Goal: Complete application form: Complete application form

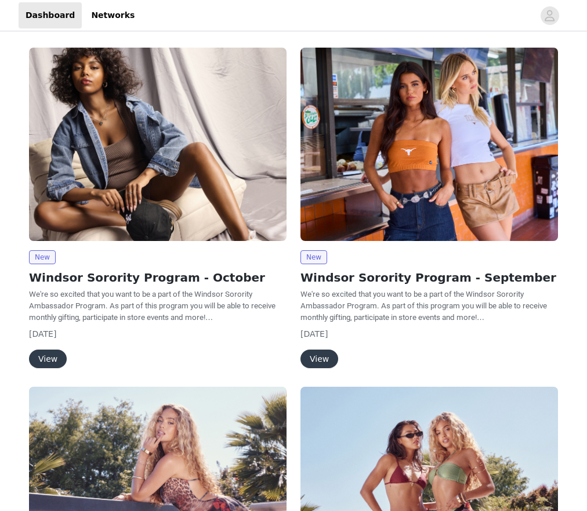
click at [45, 356] on button "View" at bounding box center [48, 358] width 38 height 19
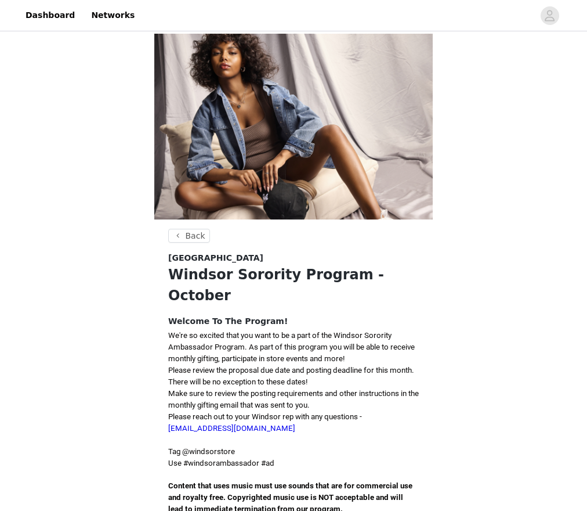
scroll to position [116, 0]
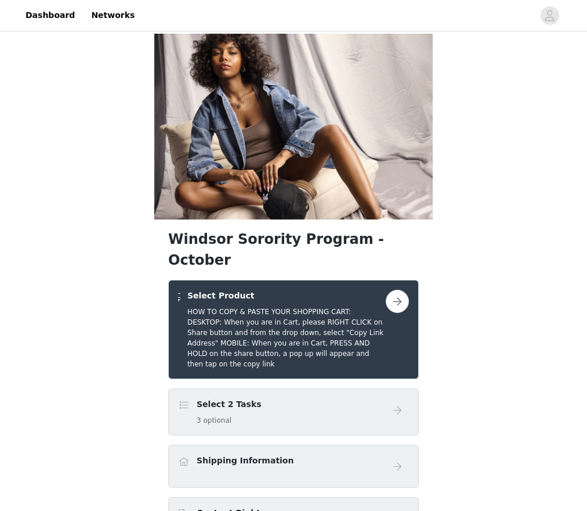
click at [308, 398] on div "Select 2 Tasks 3 optional" at bounding box center [282, 411] width 208 height 27
click at [399, 290] on button "button" at bounding box center [397, 301] width 23 height 23
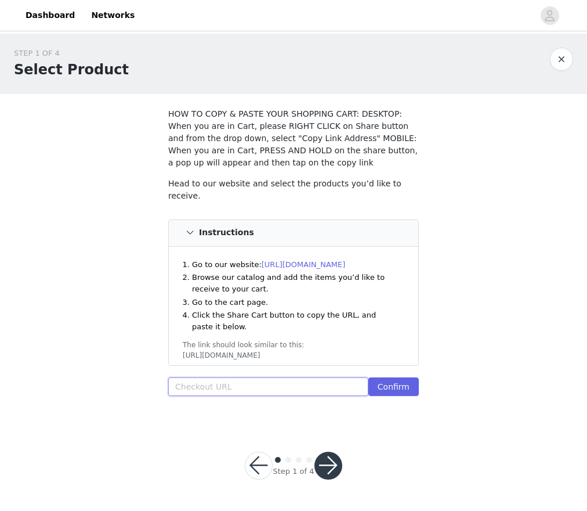
click at [236, 379] on input "text" at bounding box center [268, 386] width 200 height 19
paste input "[URL][DOMAIN_NAME]"
type input "[URL][DOMAIN_NAME]"
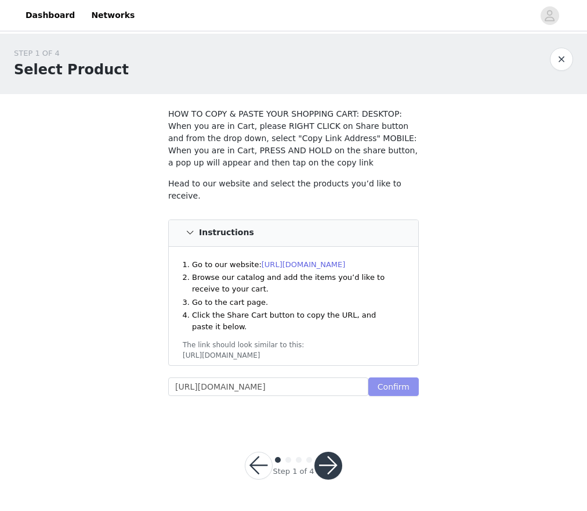
click at [392, 382] on button "Confirm" at bounding box center [394, 386] width 50 height 19
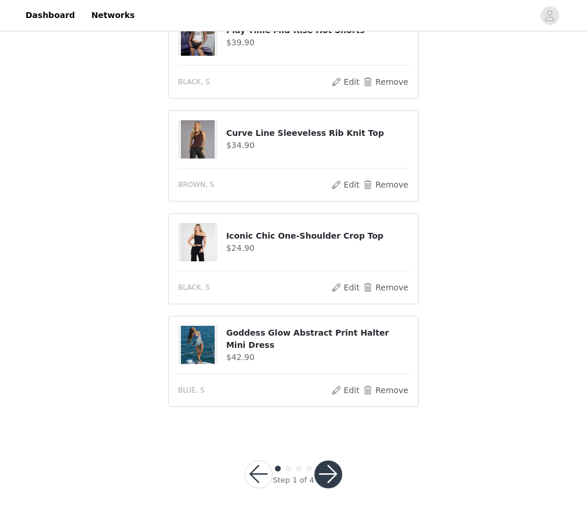
scroll to position [602, 0]
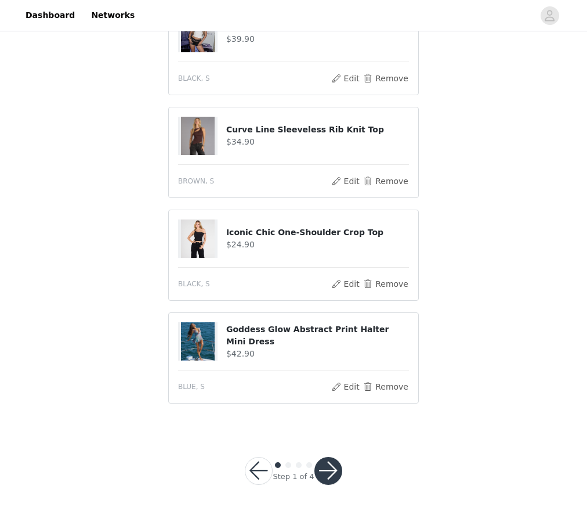
click at [327, 461] on button "button" at bounding box center [329, 471] width 28 height 28
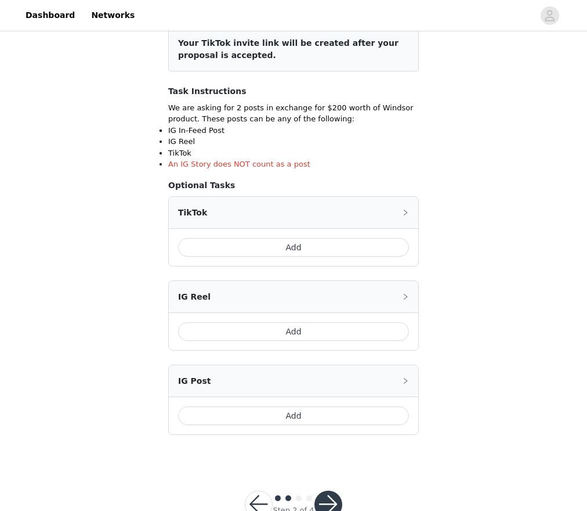
scroll to position [160, 0]
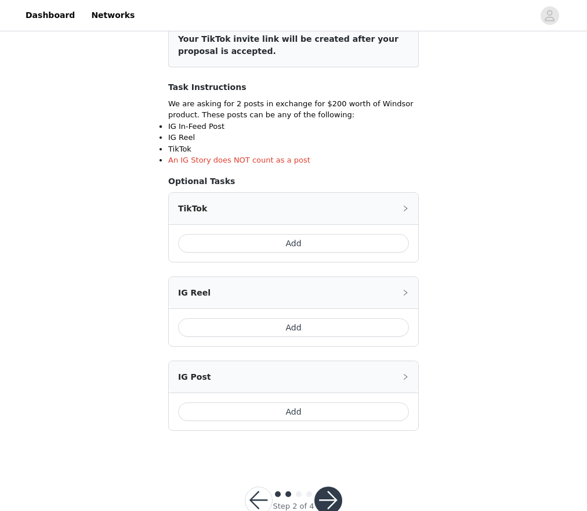
click at [302, 241] on button "Add" at bounding box center [293, 243] width 231 height 19
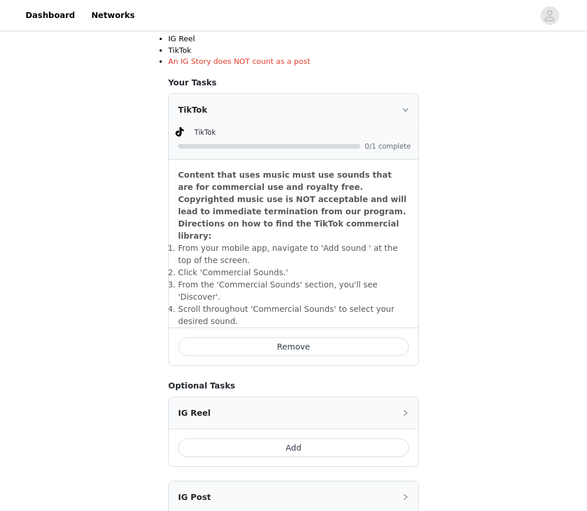
scroll to position [385, 0]
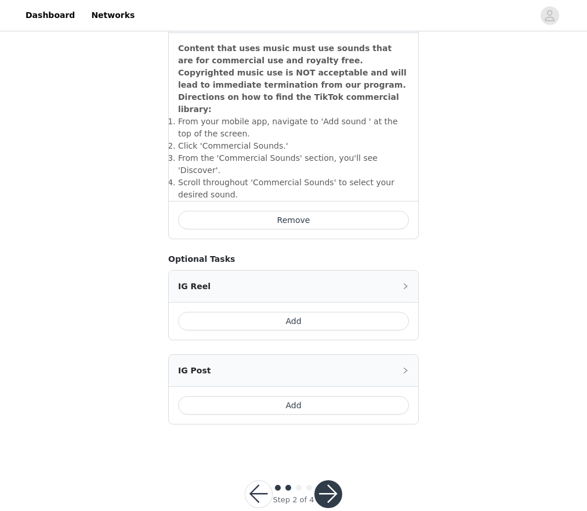
click at [270, 396] on button "Add" at bounding box center [293, 405] width 231 height 19
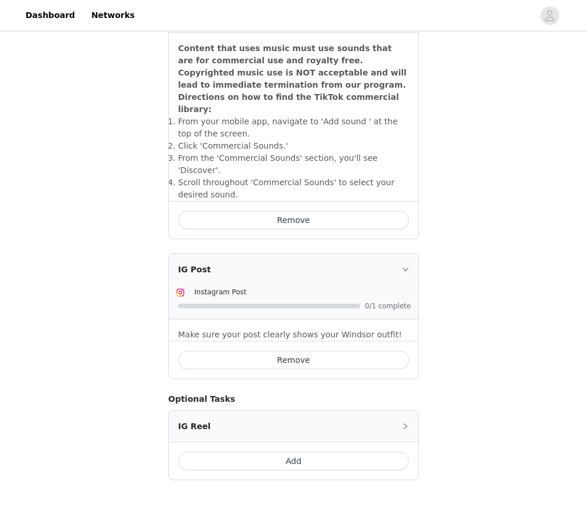
scroll to position [440, 0]
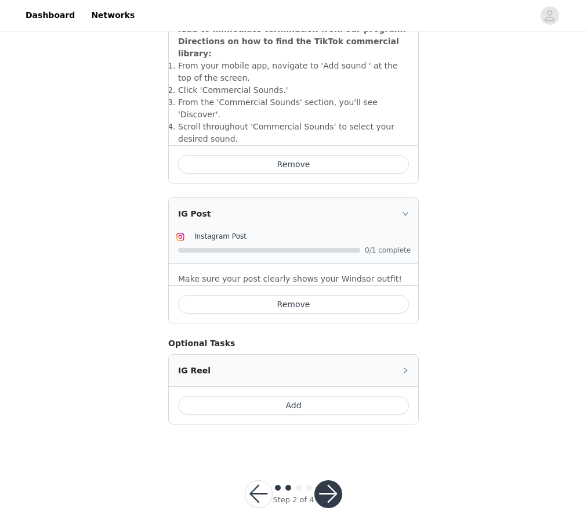
click at [331, 480] on button "button" at bounding box center [329, 494] width 28 height 28
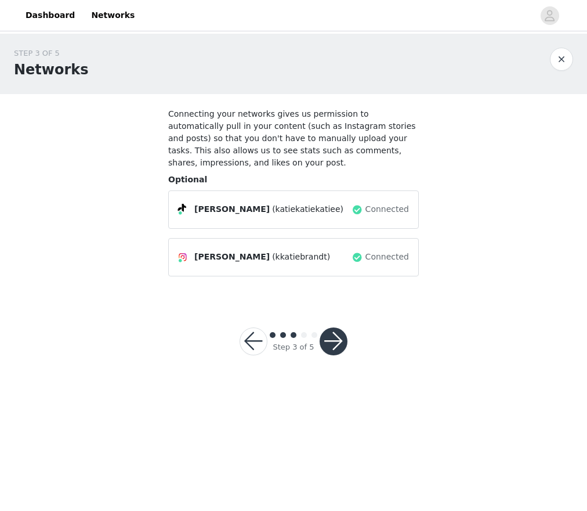
click at [338, 347] on button "button" at bounding box center [334, 341] width 28 height 28
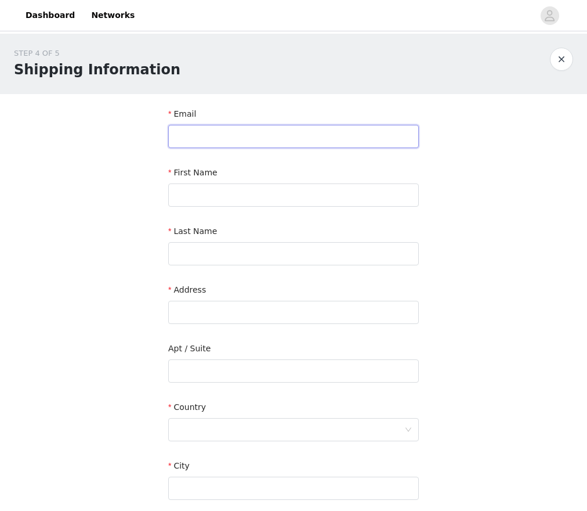
click at [234, 137] on input "text" at bounding box center [293, 136] width 251 height 23
type input "kbrandt0662@gmail.com"
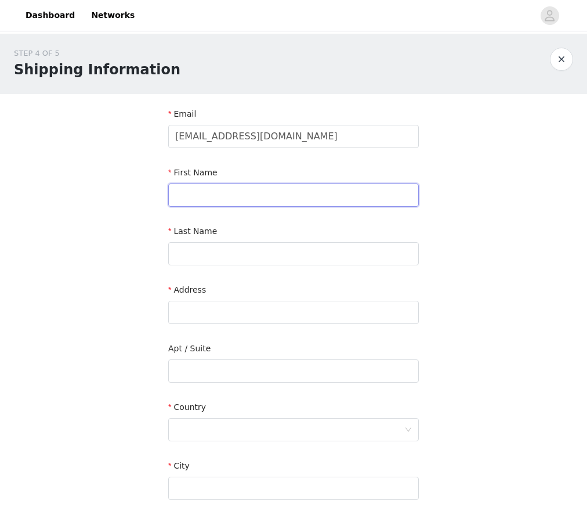
type input "Katherine"
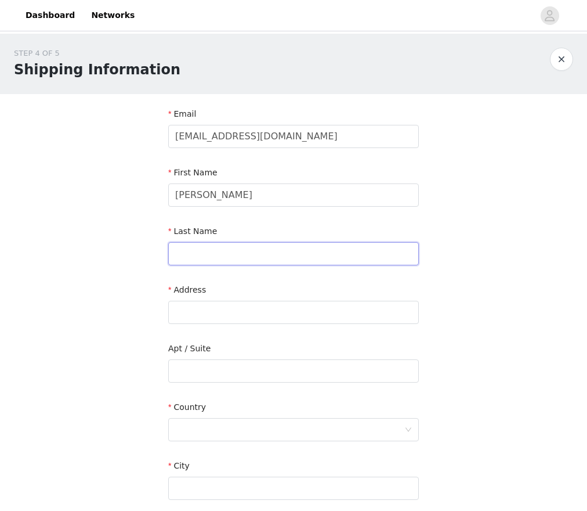
type input "Brandt"
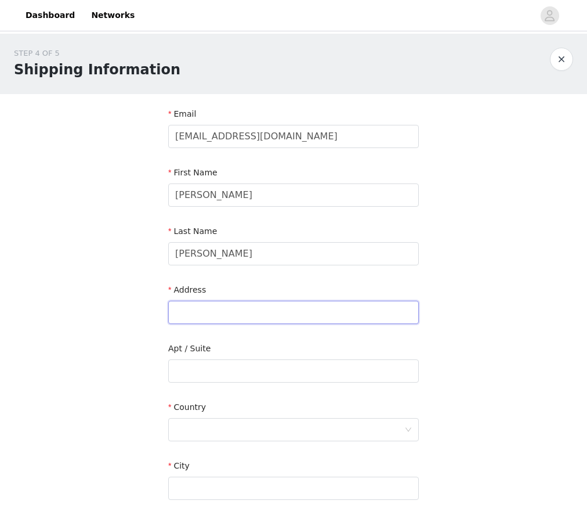
type input "191 Eleven O'Clock road"
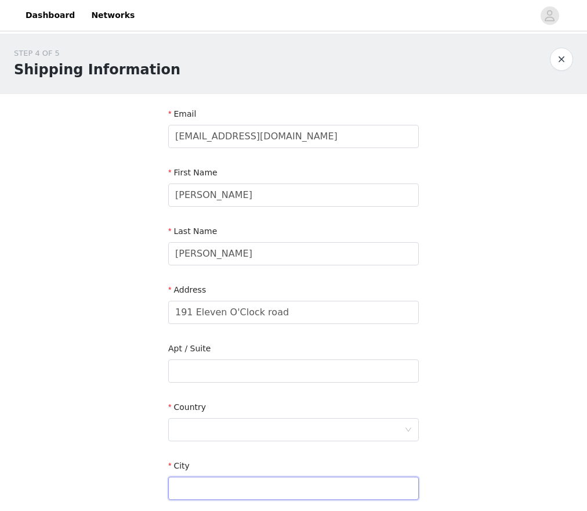
type input "Fairfield"
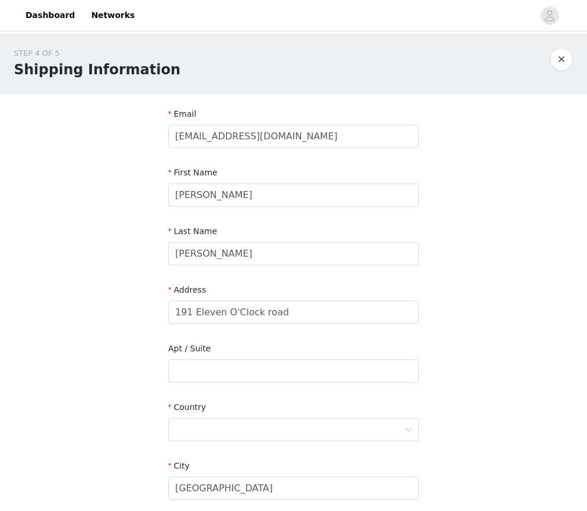
type input "06824"
type input "2035719641"
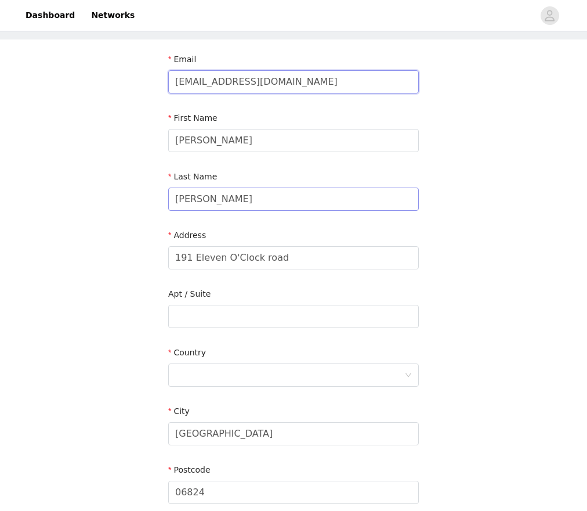
scroll to position [56, 0]
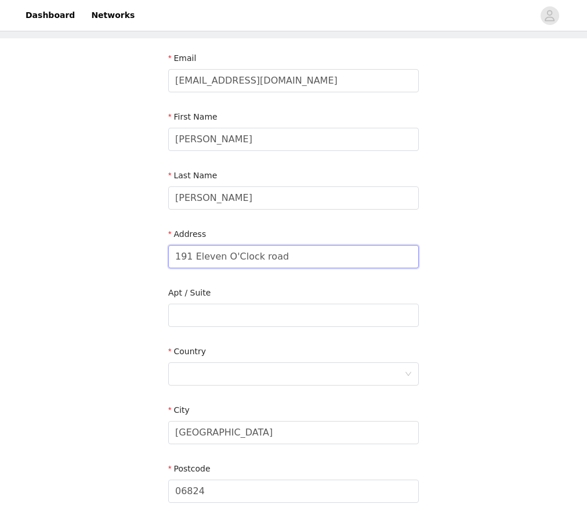
drag, startPoint x: 314, startPoint y: 266, endPoint x: 81, endPoint y: 209, distance: 240.3
click at [81, 209] on div "STEP 4 OF 5 Shipping Information Email kbrandt0662@gmail.com First Name Katheri…" at bounding box center [293, 286] width 587 height 616
type input "4202 E Fletcher Ave"
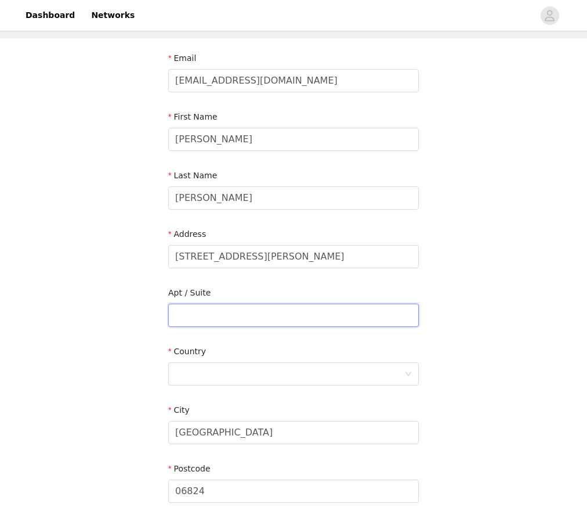
click at [218, 319] on input "text" at bounding box center [293, 315] width 251 height 23
type input "Building A - 266A"
click at [313, 372] on div at bounding box center [289, 374] width 229 height 22
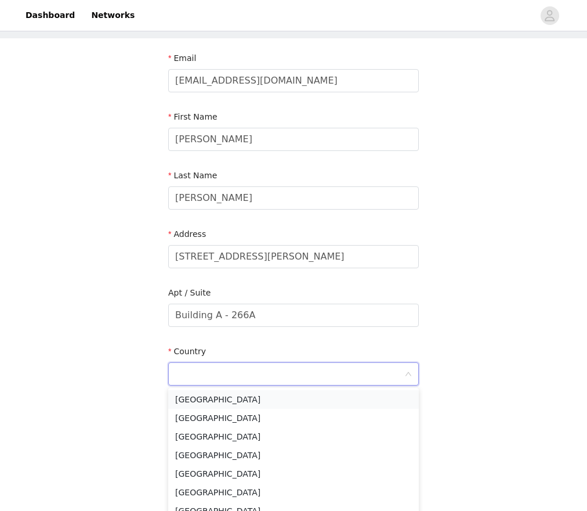
click at [314, 400] on li "[GEOGRAPHIC_DATA]" at bounding box center [293, 399] width 251 height 19
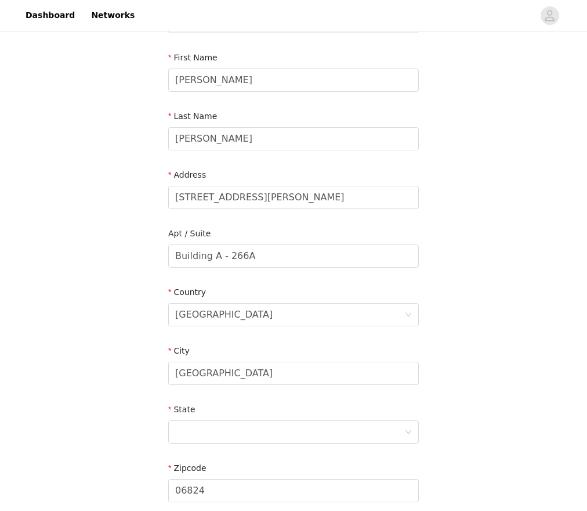
scroll to position [117, 0]
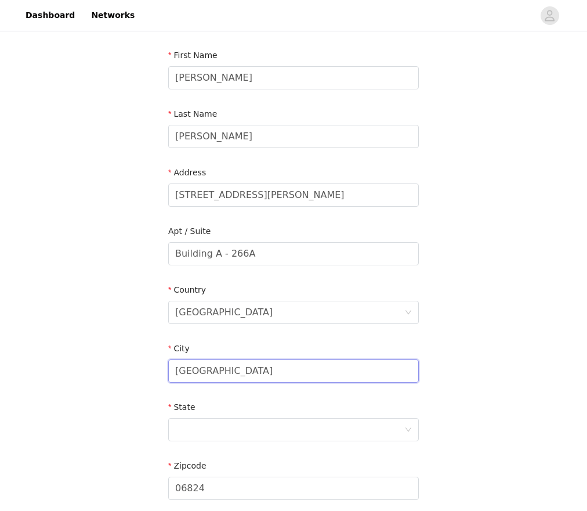
drag, startPoint x: 297, startPoint y: 378, endPoint x: 134, endPoint y: 359, distance: 164.2
click at [134, 359] on div "STEP 4 OF 5 Shipping Information Email kbrandt0662@gmail.com First Name Katheri…" at bounding box center [293, 253] width 587 height 674
type input "Tampa"
click at [207, 425] on div at bounding box center [289, 429] width 229 height 22
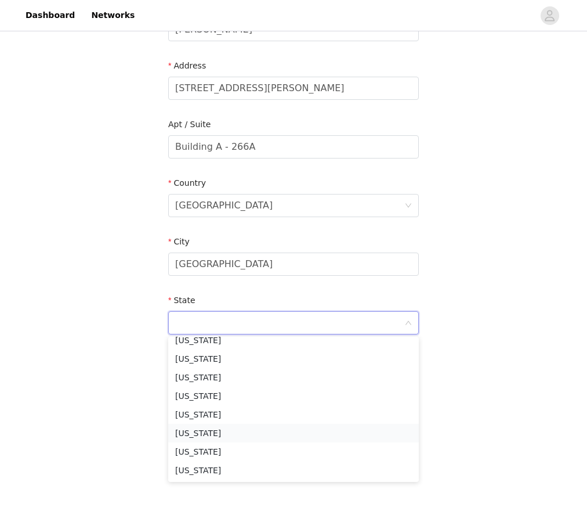
scroll to position [170, 0]
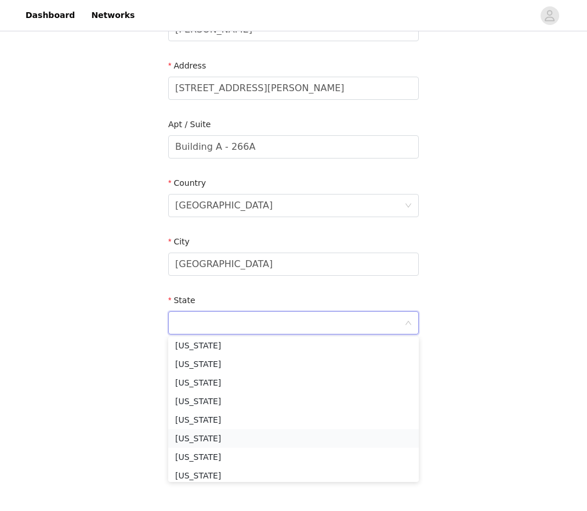
click at [203, 437] on li "Florida" at bounding box center [293, 438] width 251 height 19
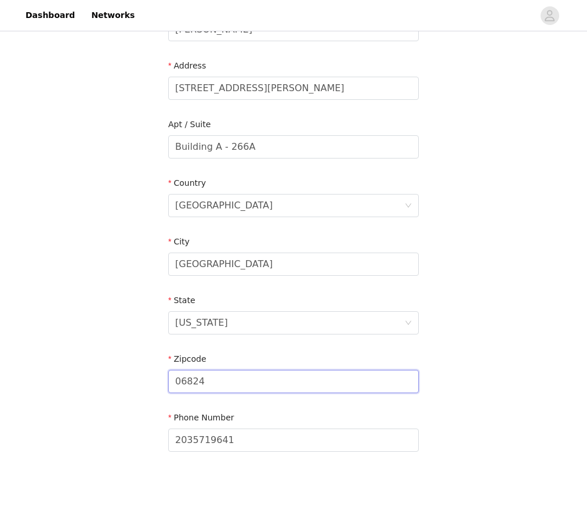
click at [223, 385] on input "06824" at bounding box center [293, 381] width 251 height 23
drag, startPoint x: 225, startPoint y: 373, endPoint x: 219, endPoint y: 379, distance: 8.2
click at [219, 379] on input "06824" at bounding box center [293, 381] width 251 height 23
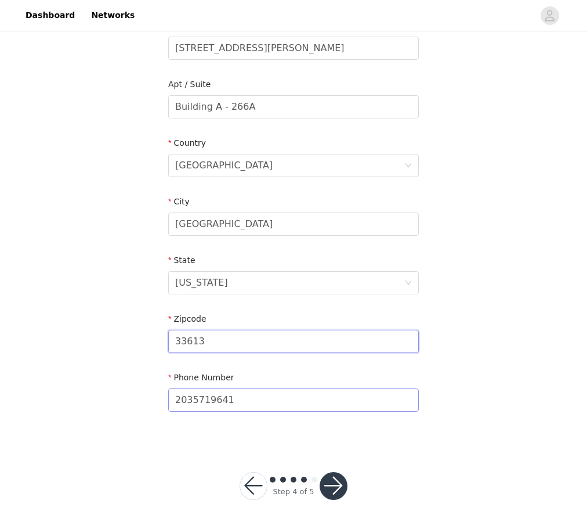
scroll to position [280, 0]
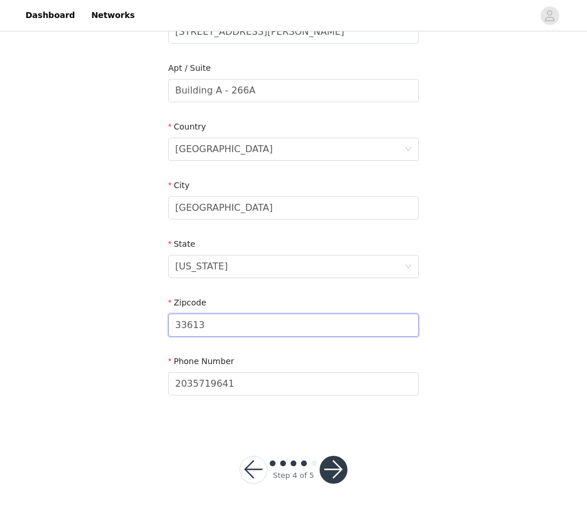
type input "33613"
click at [389, 440] on div "STEP 4 OF 5 Shipping Information Email kbrandt0662@gmail.com First Name Katheri…" at bounding box center [293, 132] width 587 height 758
click at [331, 461] on button "button" at bounding box center [334, 470] width 28 height 28
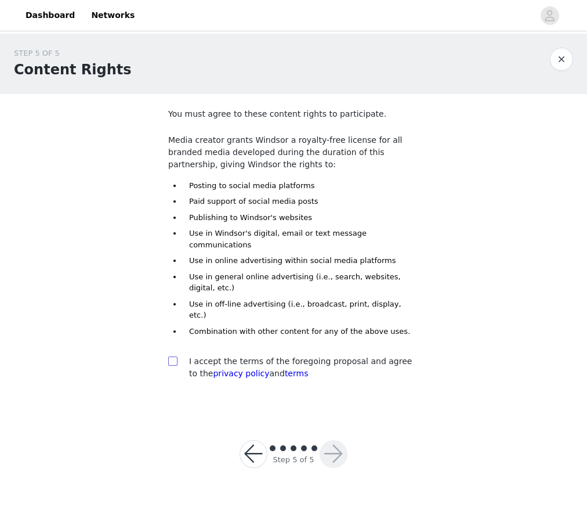
click at [174, 356] on input "checkbox" at bounding box center [172, 360] width 8 height 8
checkbox input "true"
click at [331, 440] on button "button" at bounding box center [334, 454] width 28 height 28
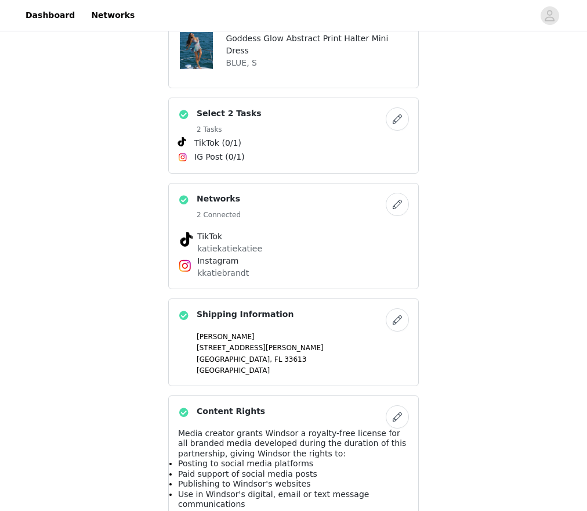
scroll to position [524, 0]
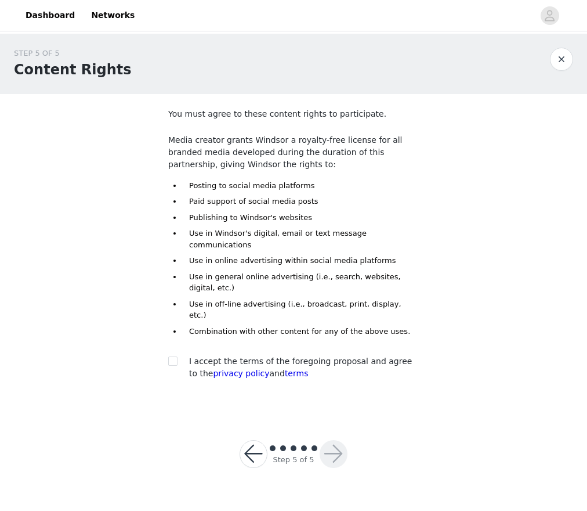
click at [179, 355] on div at bounding box center [176, 361] width 16 height 12
click at [171, 356] on input "checkbox" at bounding box center [172, 360] width 8 height 8
checkbox input "true"
click at [322, 440] on button "button" at bounding box center [334, 454] width 28 height 28
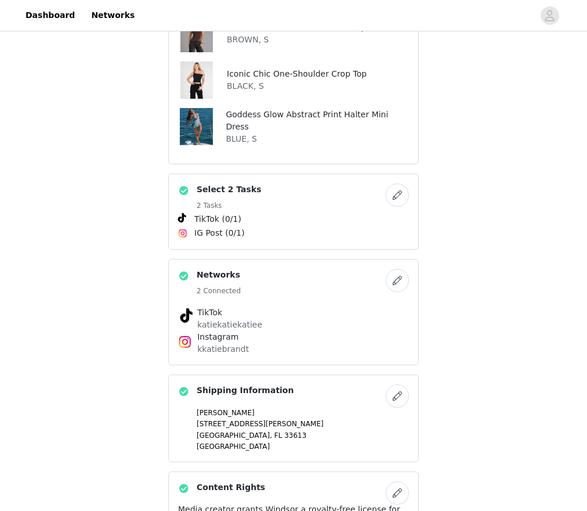
scroll to position [524, 0]
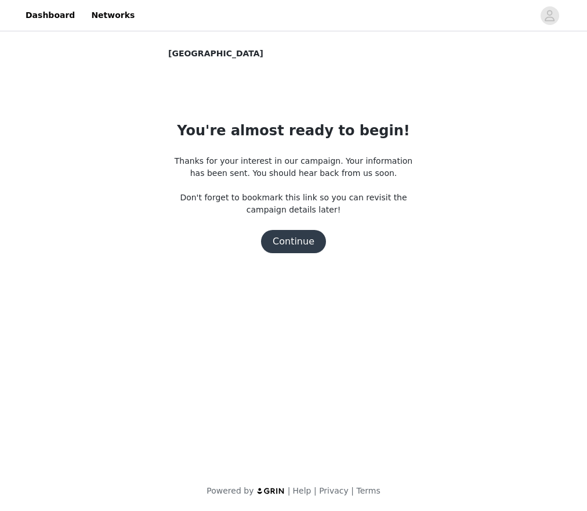
scroll to position [0, 0]
click at [287, 244] on button "Continue" at bounding box center [293, 241] width 65 height 23
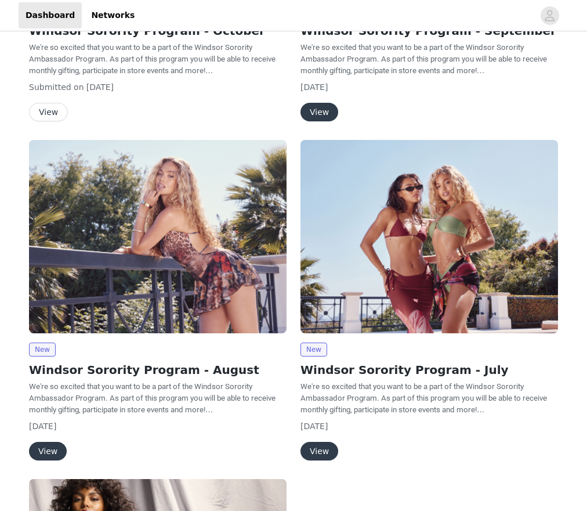
scroll to position [210, 0]
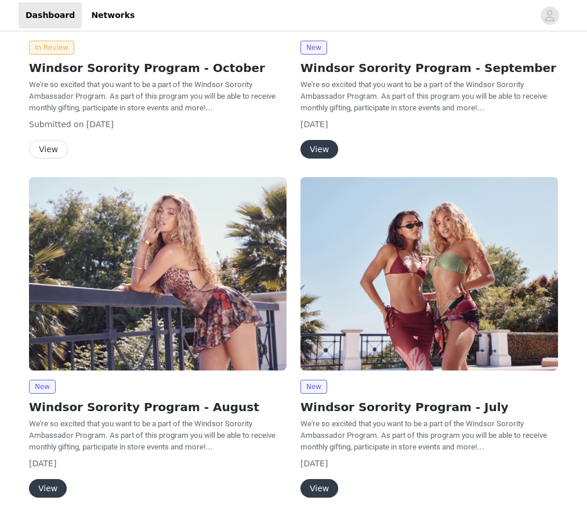
click at [327, 145] on button "View" at bounding box center [320, 149] width 38 height 19
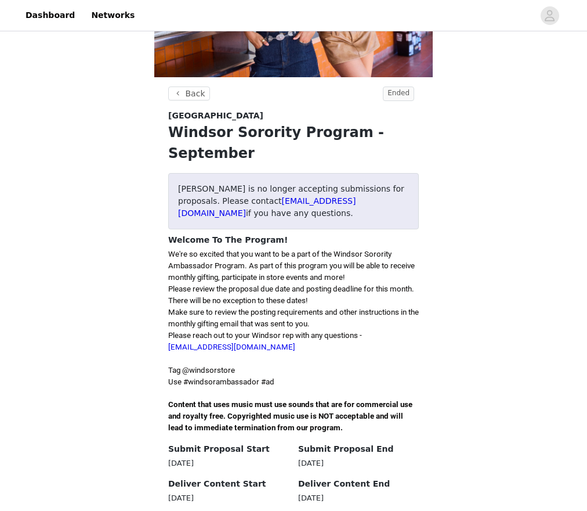
scroll to position [140, 0]
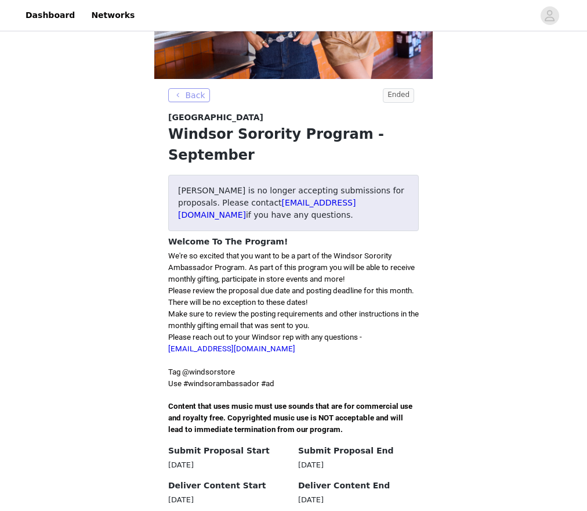
click at [188, 100] on button "Back" at bounding box center [189, 95] width 42 height 14
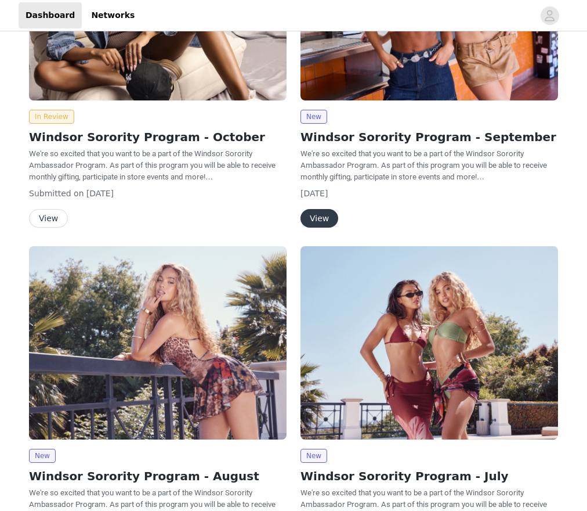
click at [147, 88] on img at bounding box center [158, 3] width 258 height 193
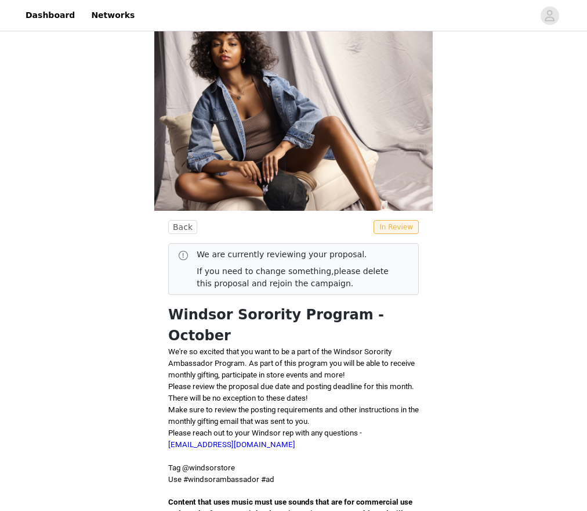
scroll to position [9, 0]
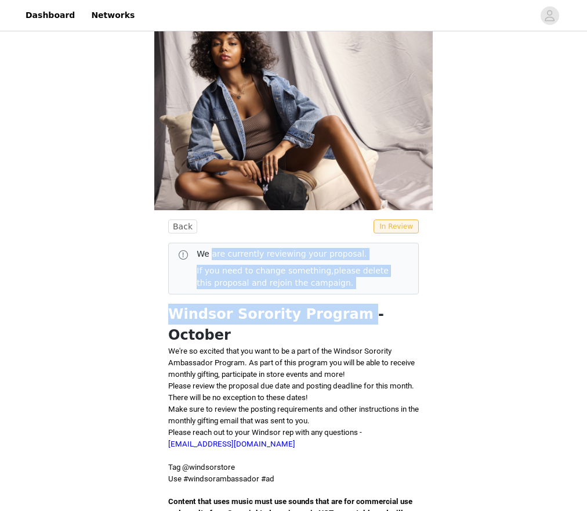
drag, startPoint x: 207, startPoint y: 79, endPoint x: 255, endPoint y: 132, distance: 71.9
click at [255, 219] on div "Back In Review We are currently reviewing your proposal. If you need to change …" at bounding box center [293, 374] width 251 height 311
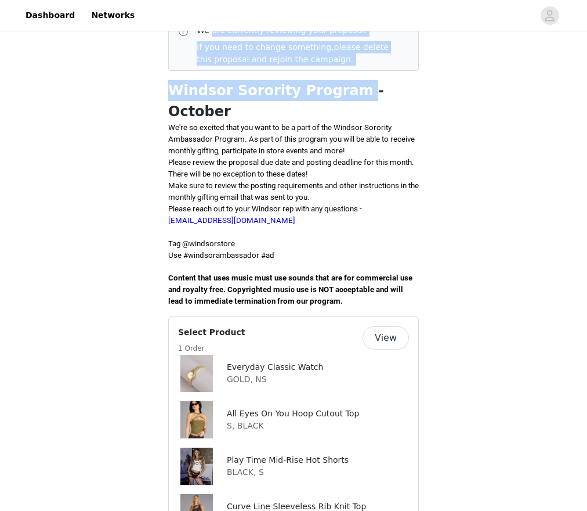
scroll to position [235, 0]
